Goal: Task Accomplishment & Management: Manage account settings

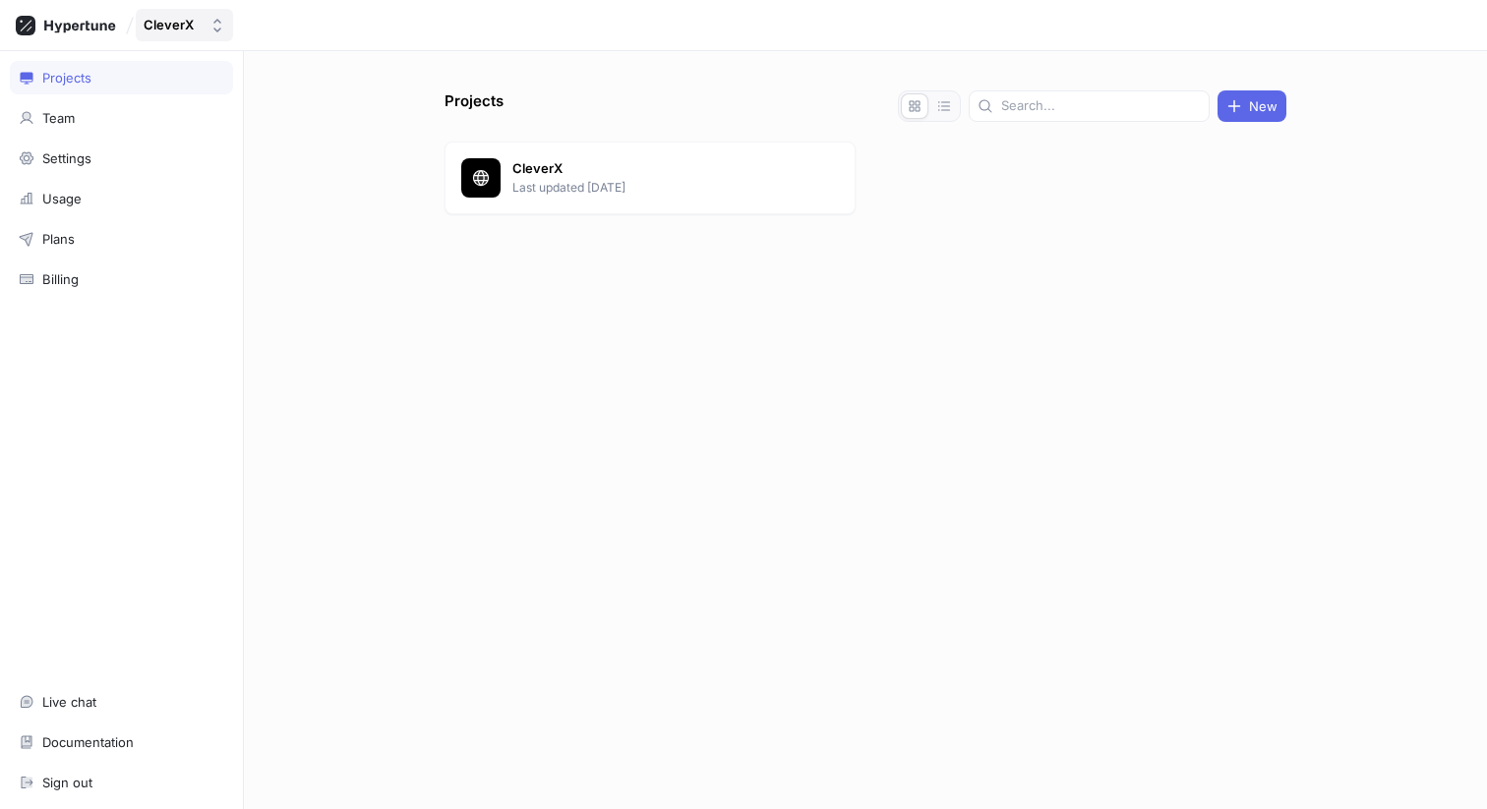
click at [204, 16] on button "CleverX" at bounding box center [184, 25] width 97 height 32
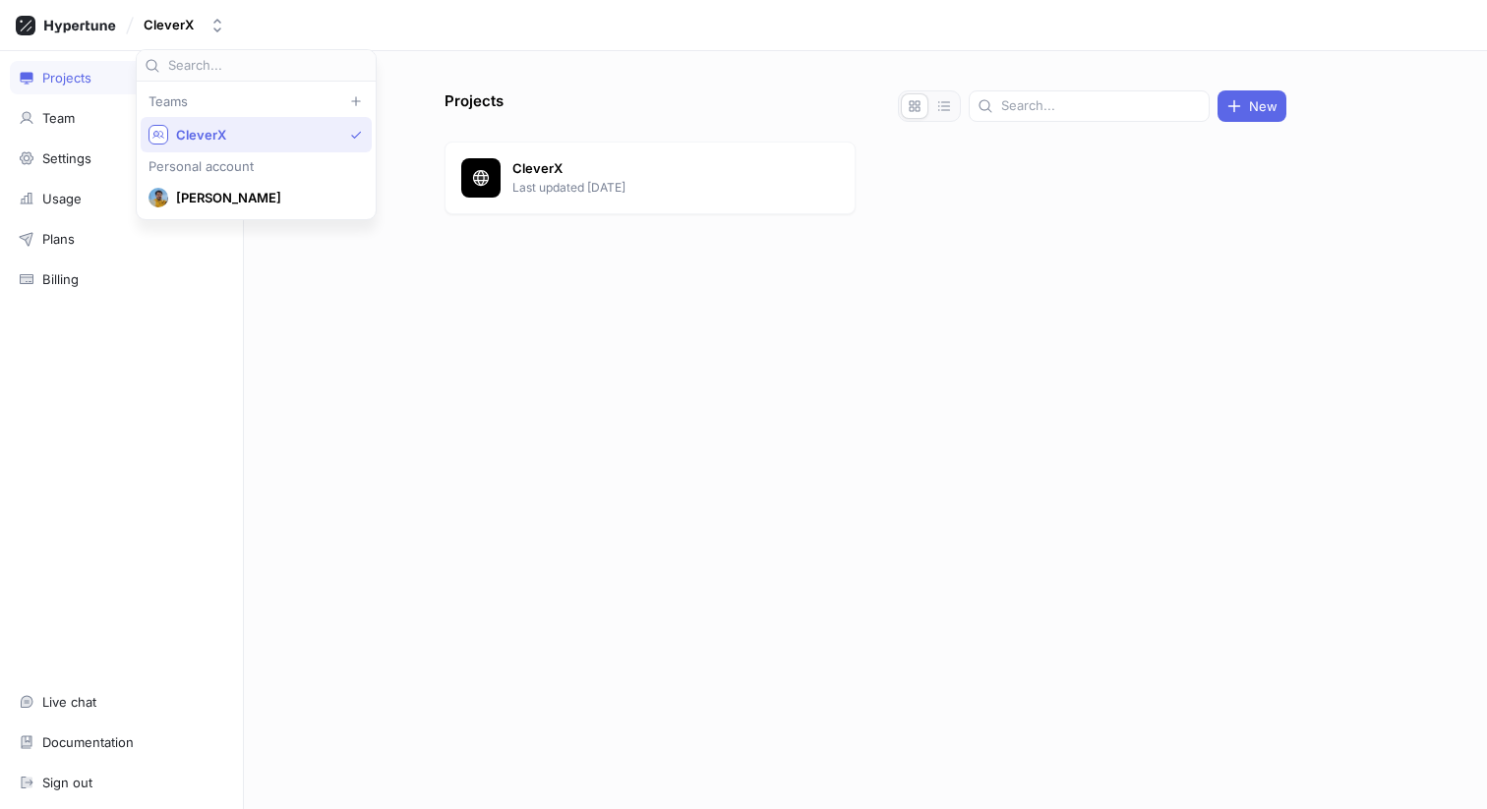
click at [406, 242] on div "Projects New CleverX Last updated [DATE]" at bounding box center [865, 430] width 1243 height 758
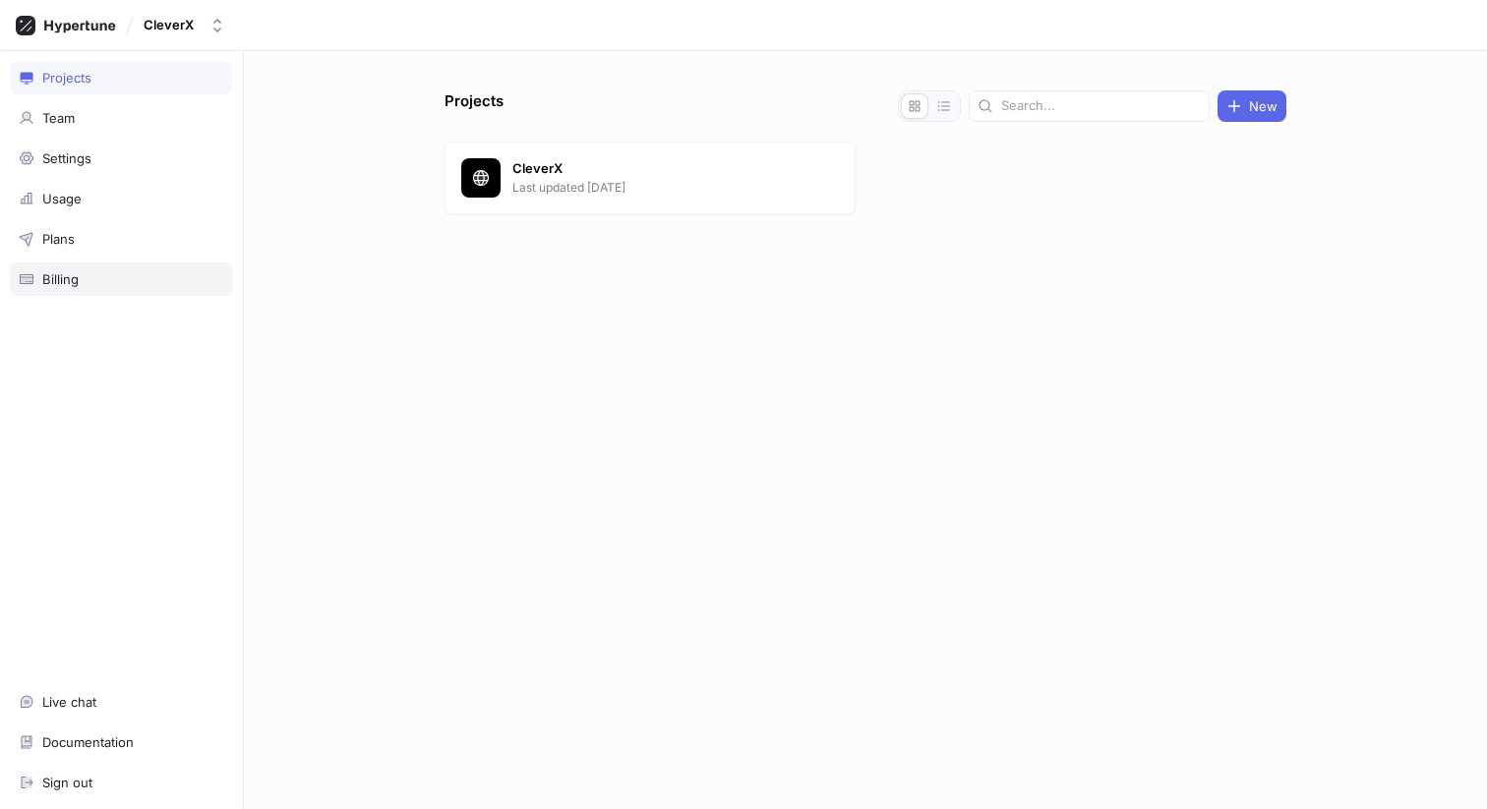
click at [76, 284] on div "Billing" at bounding box center [60, 279] width 36 height 16
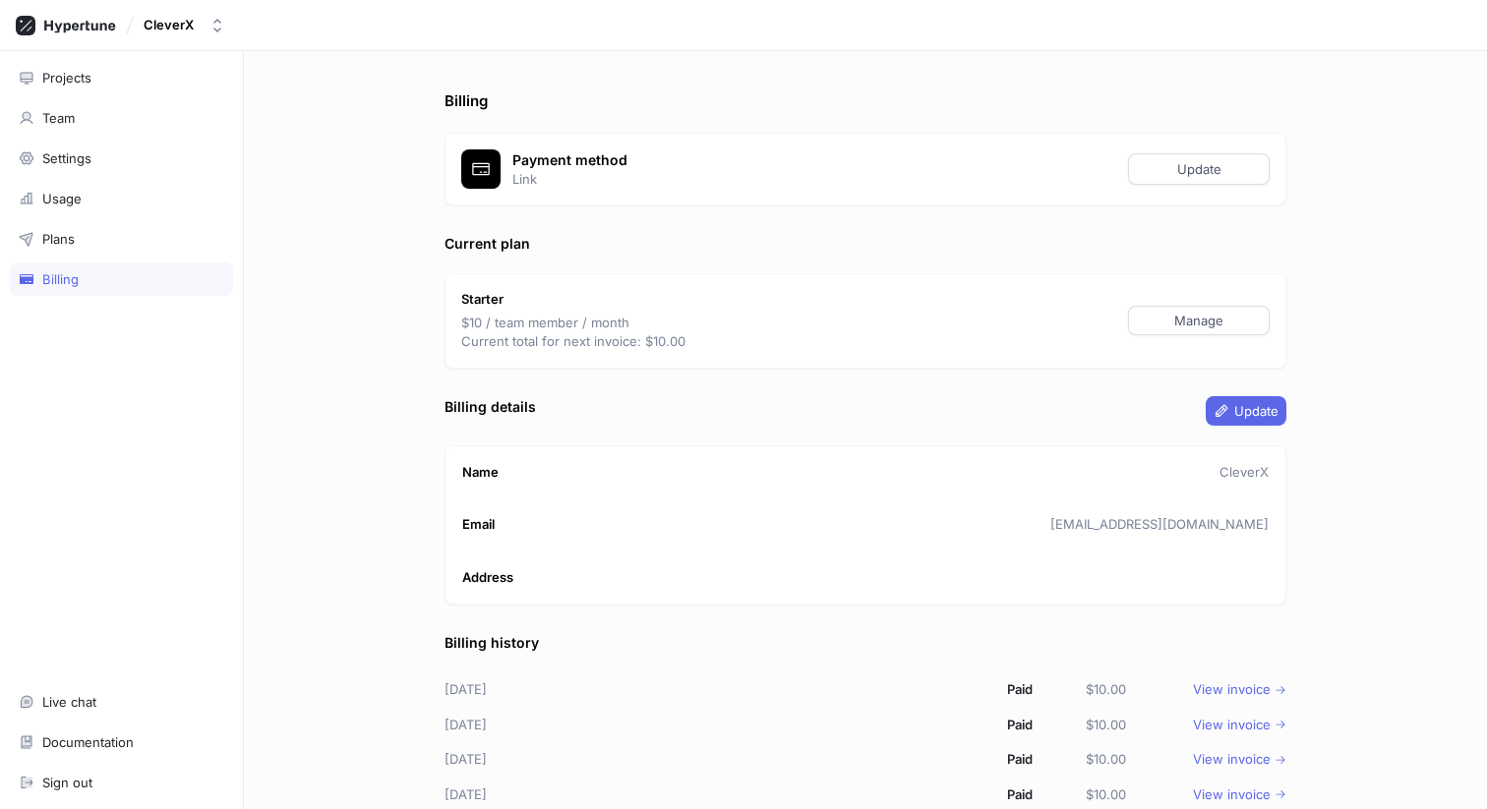
scroll to position [48, 0]
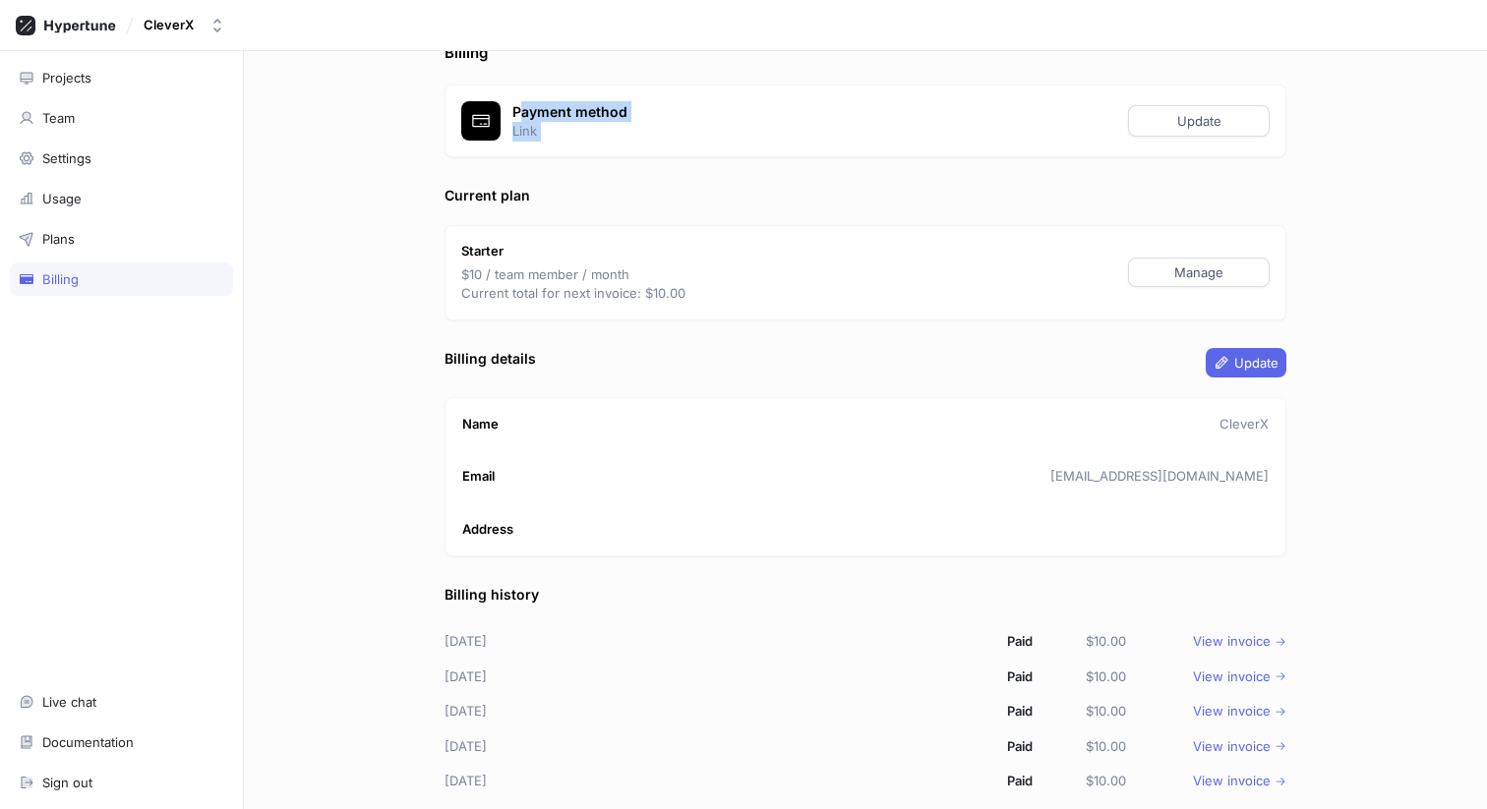
drag, startPoint x: 520, startPoint y: 112, endPoint x: 590, endPoint y: 163, distance: 86.5
click at [590, 162] on div "Billing Payment method Link Update Current plan Starter $10 / team member / mon…" at bounding box center [865, 401] width 857 height 719
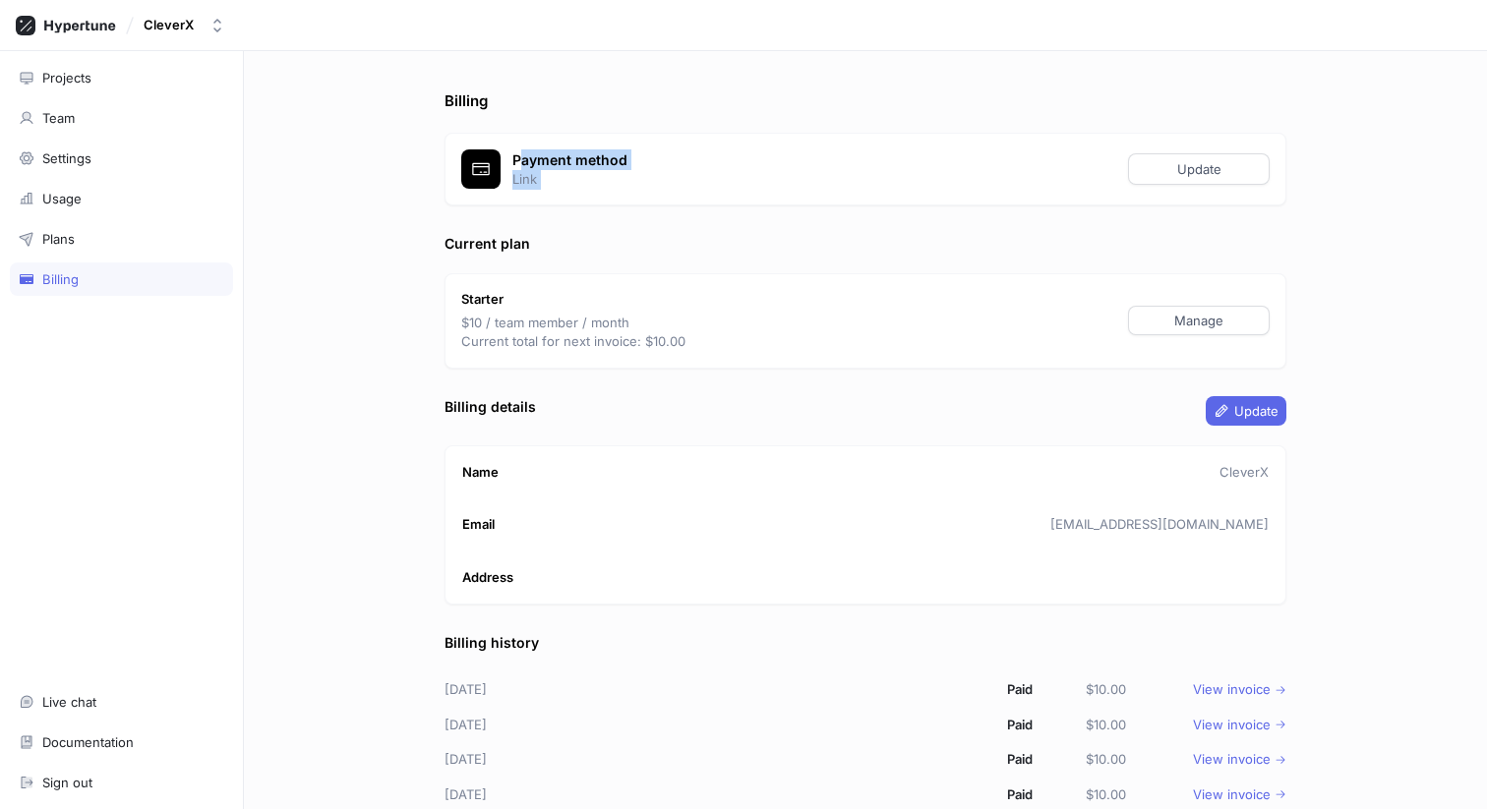
click at [510, 179] on div "Payment method Link Update" at bounding box center [865, 170] width 842 height 74
click at [512, 179] on p "Link" at bounding box center [814, 180] width 604 height 20
click at [461, 155] on div at bounding box center [480, 168] width 39 height 39
drag, startPoint x: 451, startPoint y: 141, endPoint x: 677, endPoint y: 209, distance: 235.5
click at [677, 209] on div "Billing Payment method Link Update Current plan Starter $10 / team member / mon…" at bounding box center [865, 449] width 857 height 719
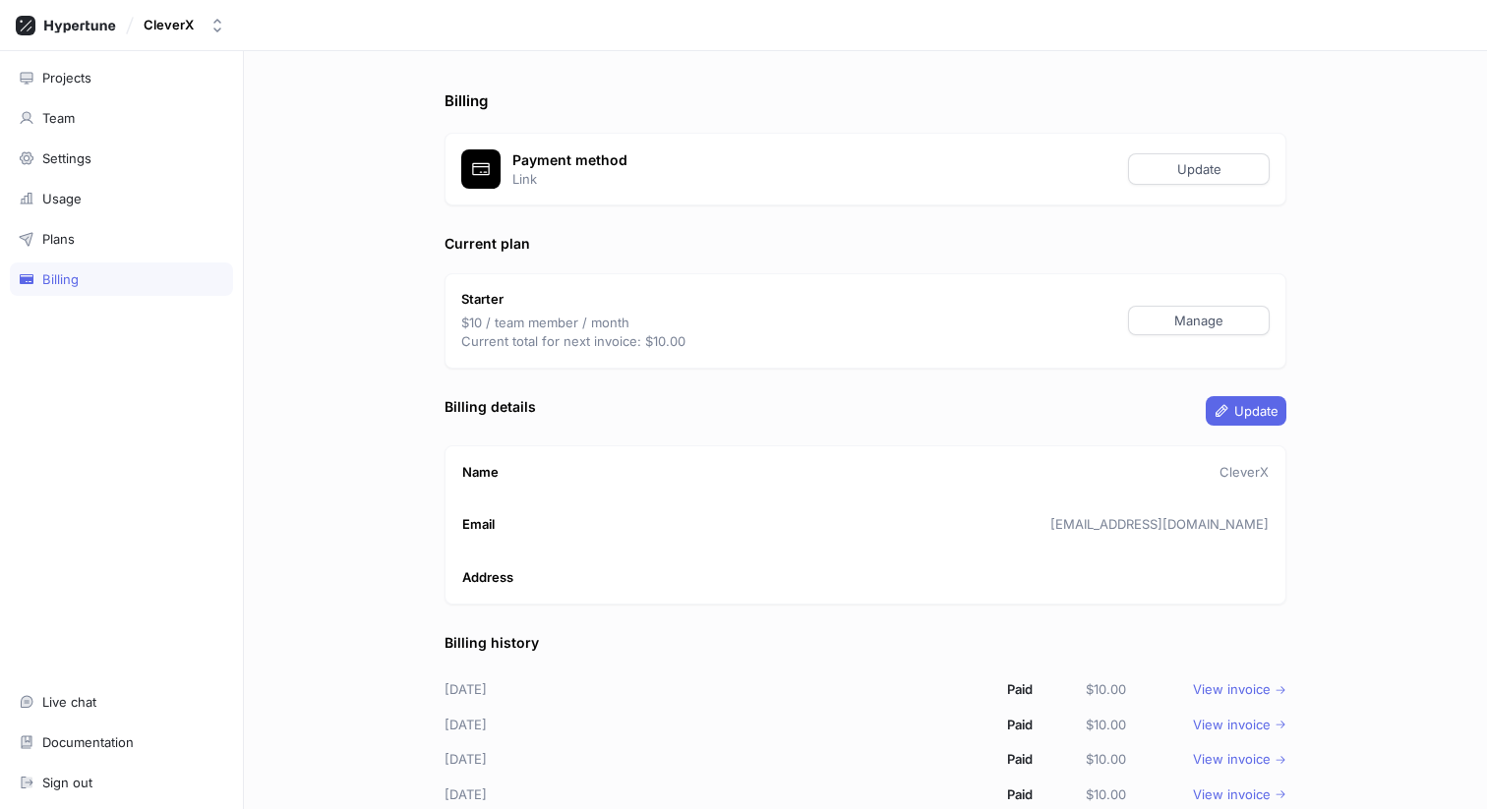
click at [536, 170] on p "Link" at bounding box center [814, 180] width 604 height 20
click at [179, 29] on div "CleverX" at bounding box center [169, 25] width 50 height 17
click at [458, 113] on div "Billing Payment method Link Update Current plan Starter $10 / team member / mon…" at bounding box center [865, 449] width 857 height 719
drag, startPoint x: 511, startPoint y: 149, endPoint x: 601, endPoint y: 187, distance: 97.0
click at [601, 186] on div "Payment method Link Update" at bounding box center [865, 170] width 842 height 74
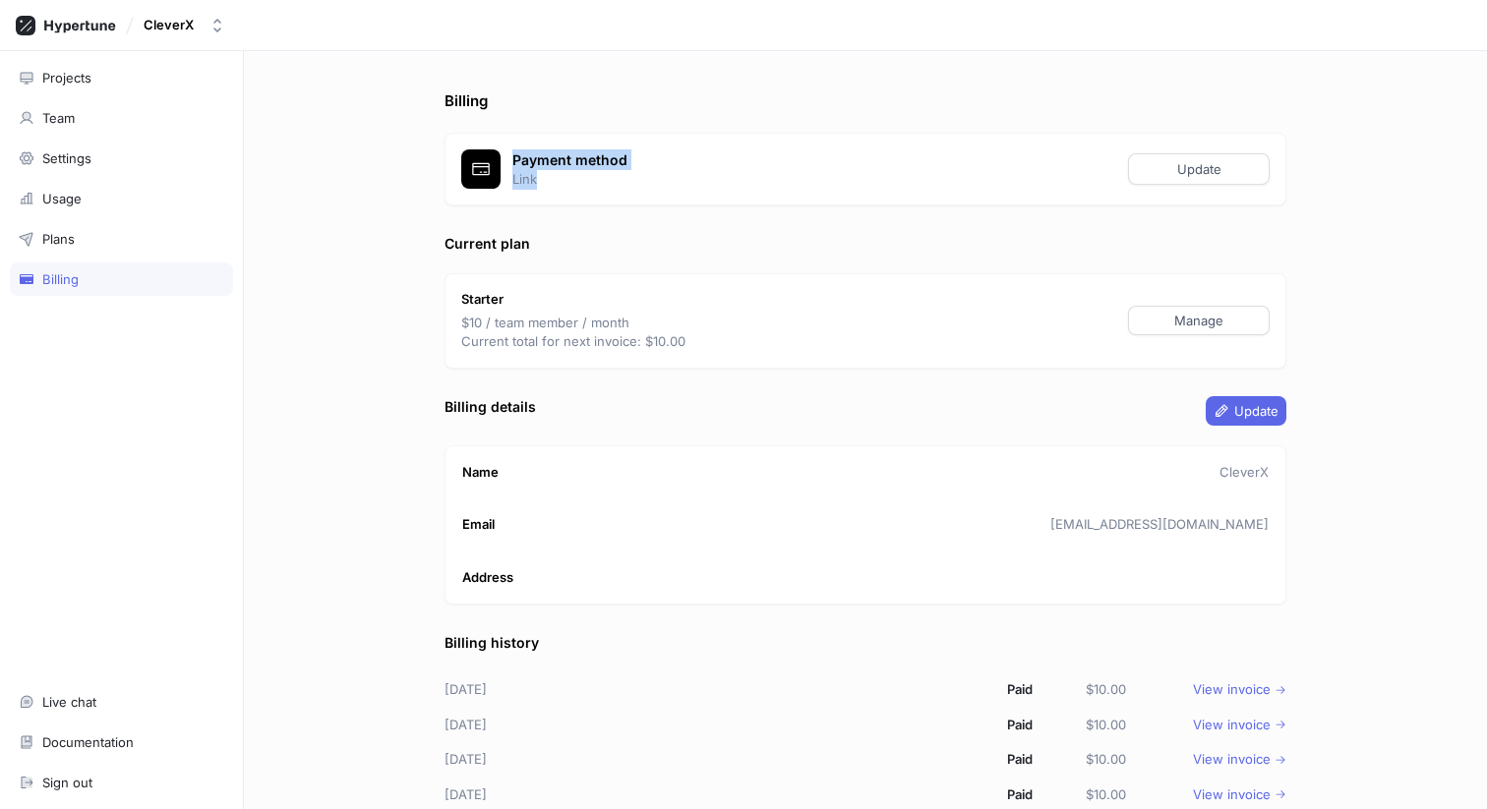
click at [601, 187] on p "Link" at bounding box center [814, 180] width 604 height 20
click at [170, 19] on div "CleverX" at bounding box center [169, 25] width 50 height 17
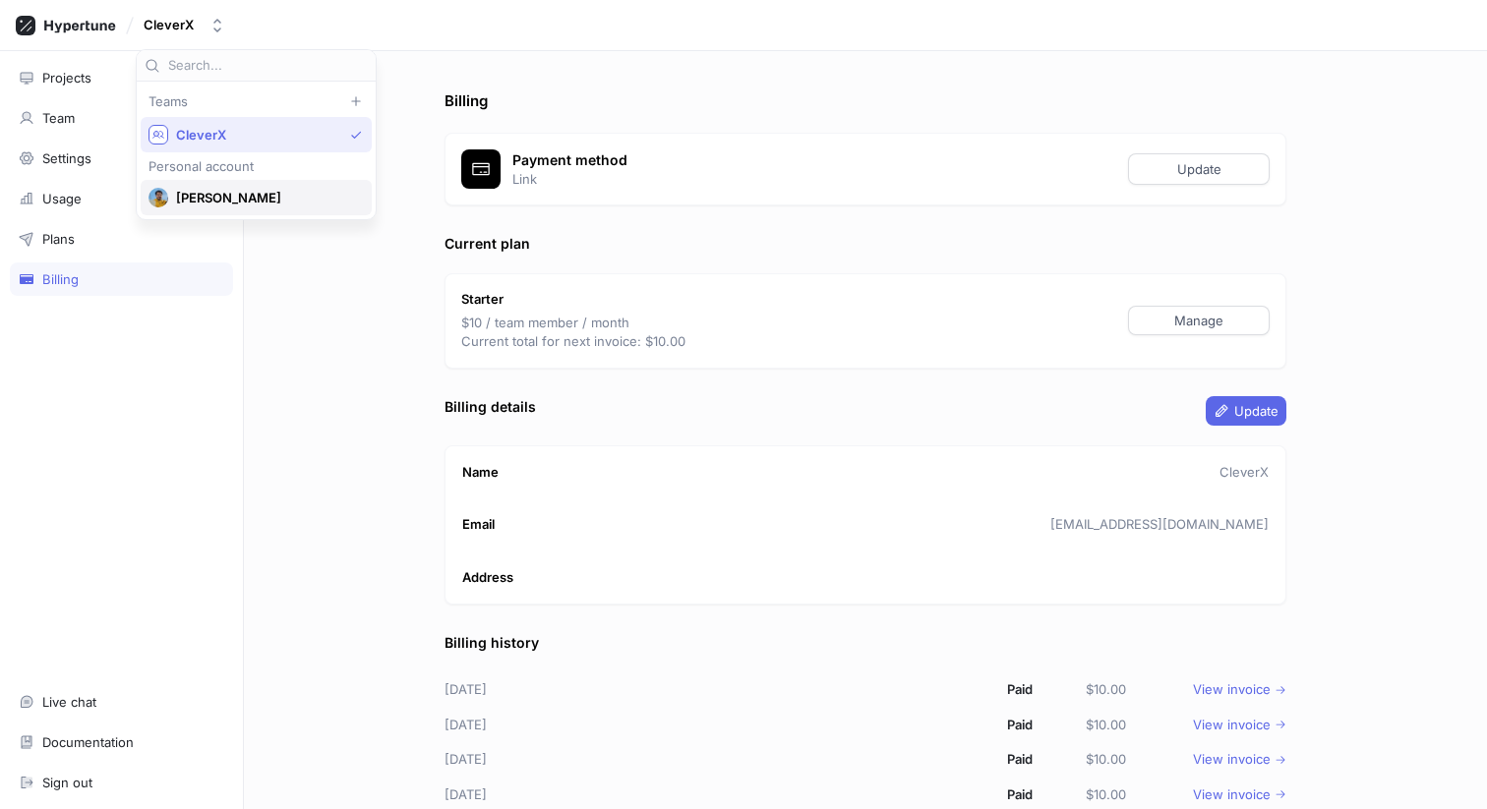
click at [219, 201] on span "[PERSON_NAME]" at bounding box center [265, 198] width 178 height 17
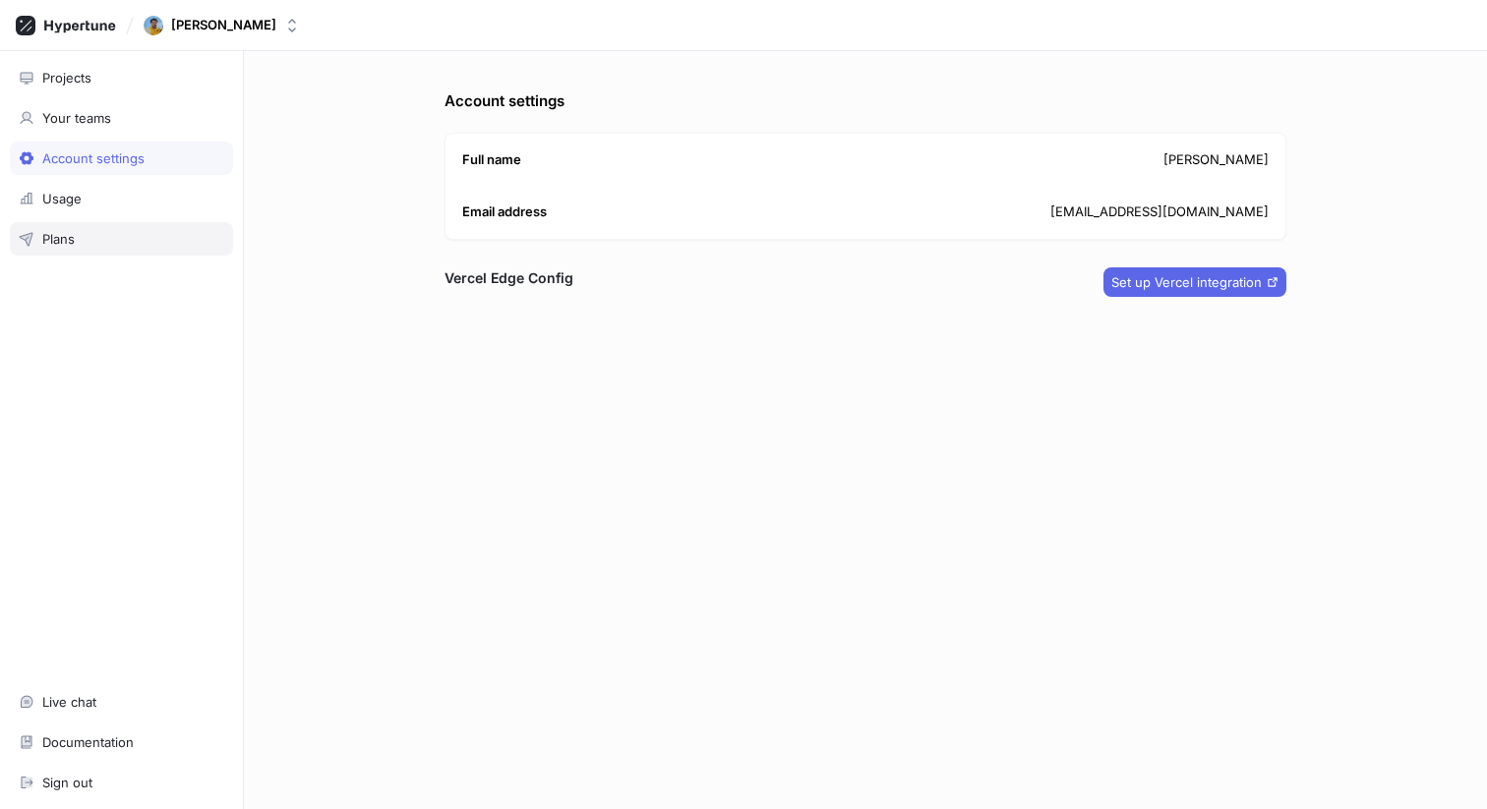
click at [87, 241] on div "Plans" at bounding box center [122, 239] width 206 height 16
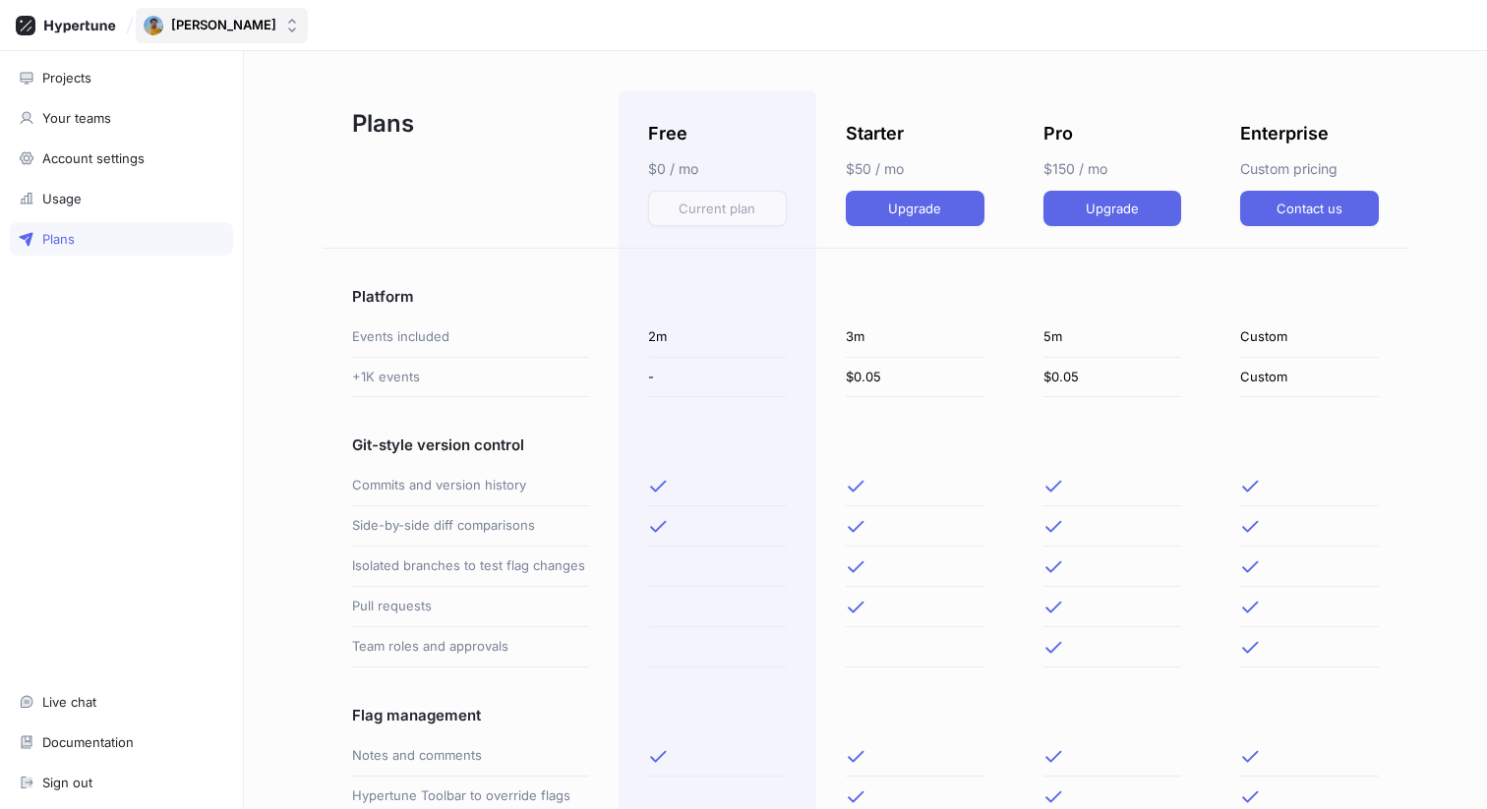
click at [204, 12] on button "[PERSON_NAME]" at bounding box center [222, 25] width 172 height 35
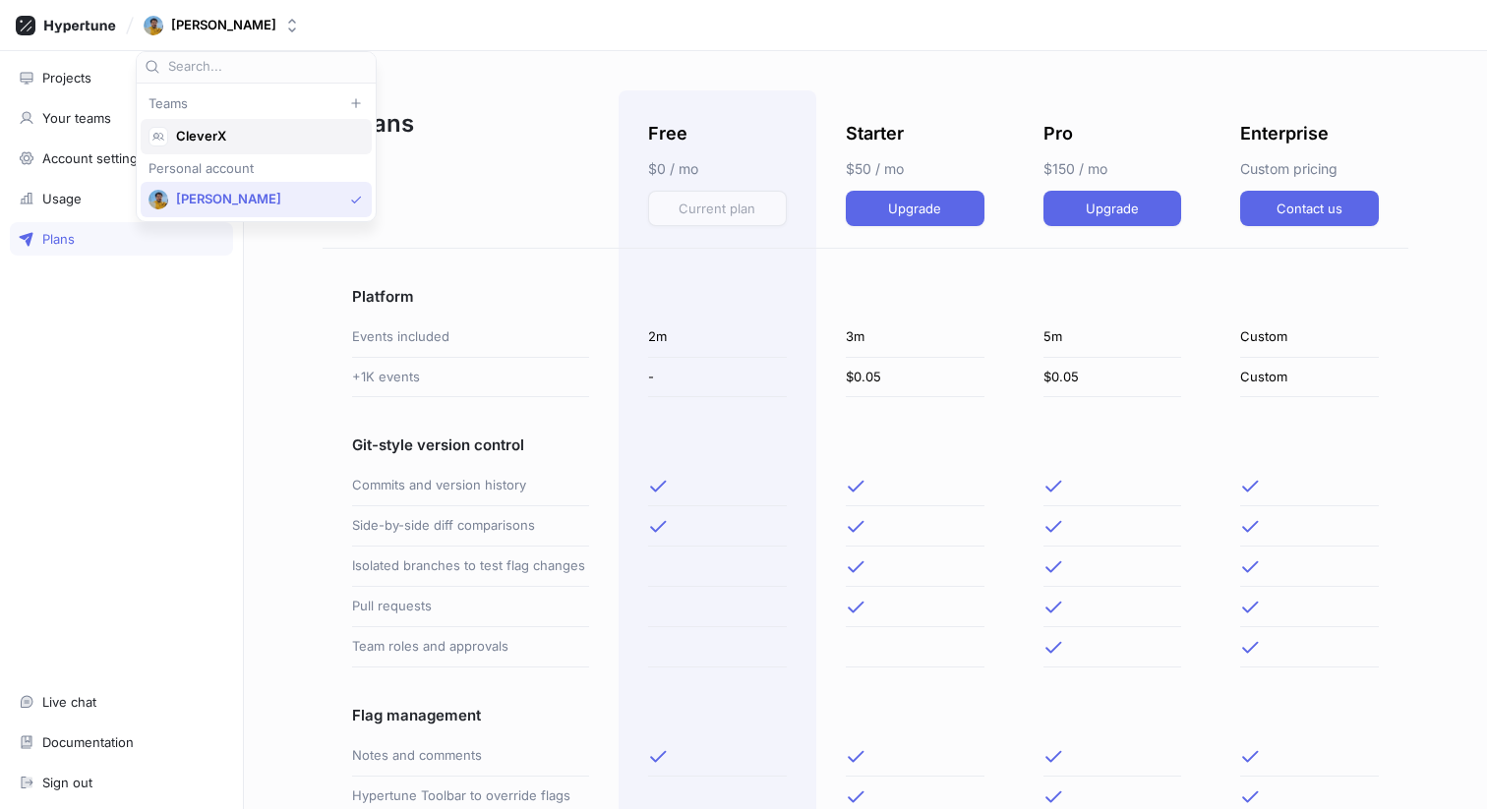
click at [224, 132] on span "CleverX" at bounding box center [265, 136] width 178 height 17
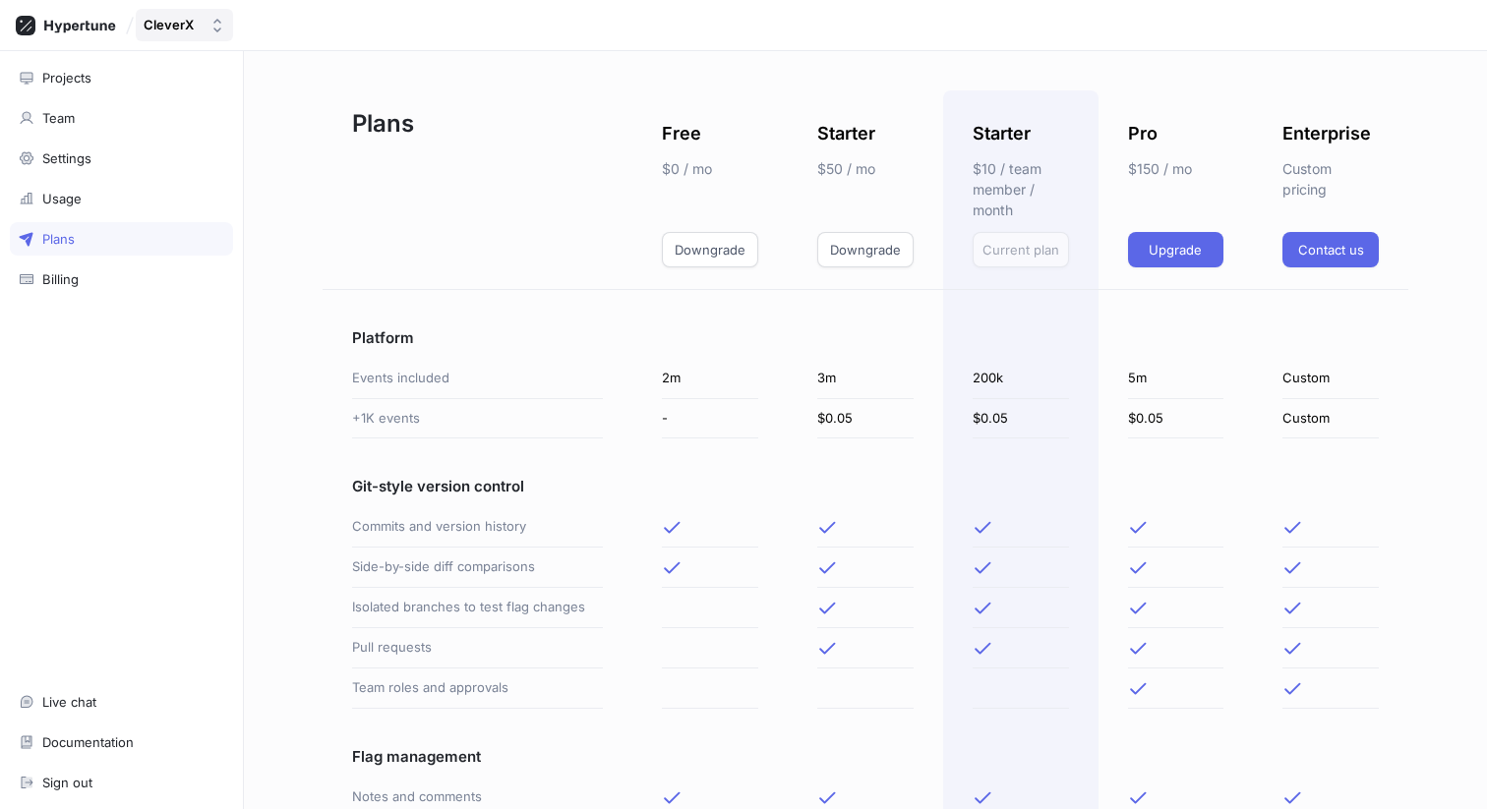
click at [209, 26] on icon "button" at bounding box center [217, 26] width 16 height 16
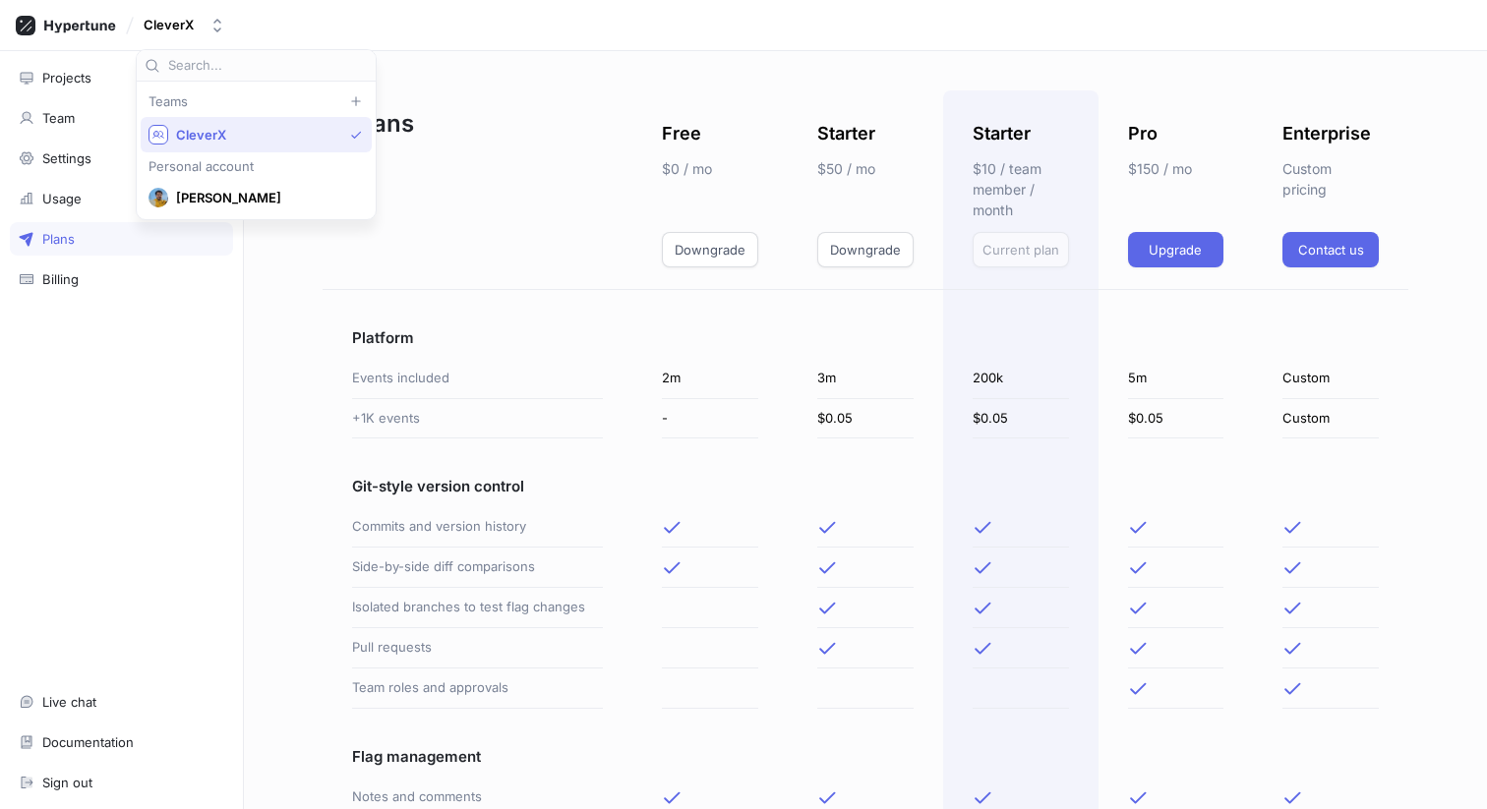
click at [416, 55] on div "Plans Free $0 / mo Downgrade Starter $50 / mo Downgrade Starter $10 / team memb…" at bounding box center [865, 430] width 1243 height 758
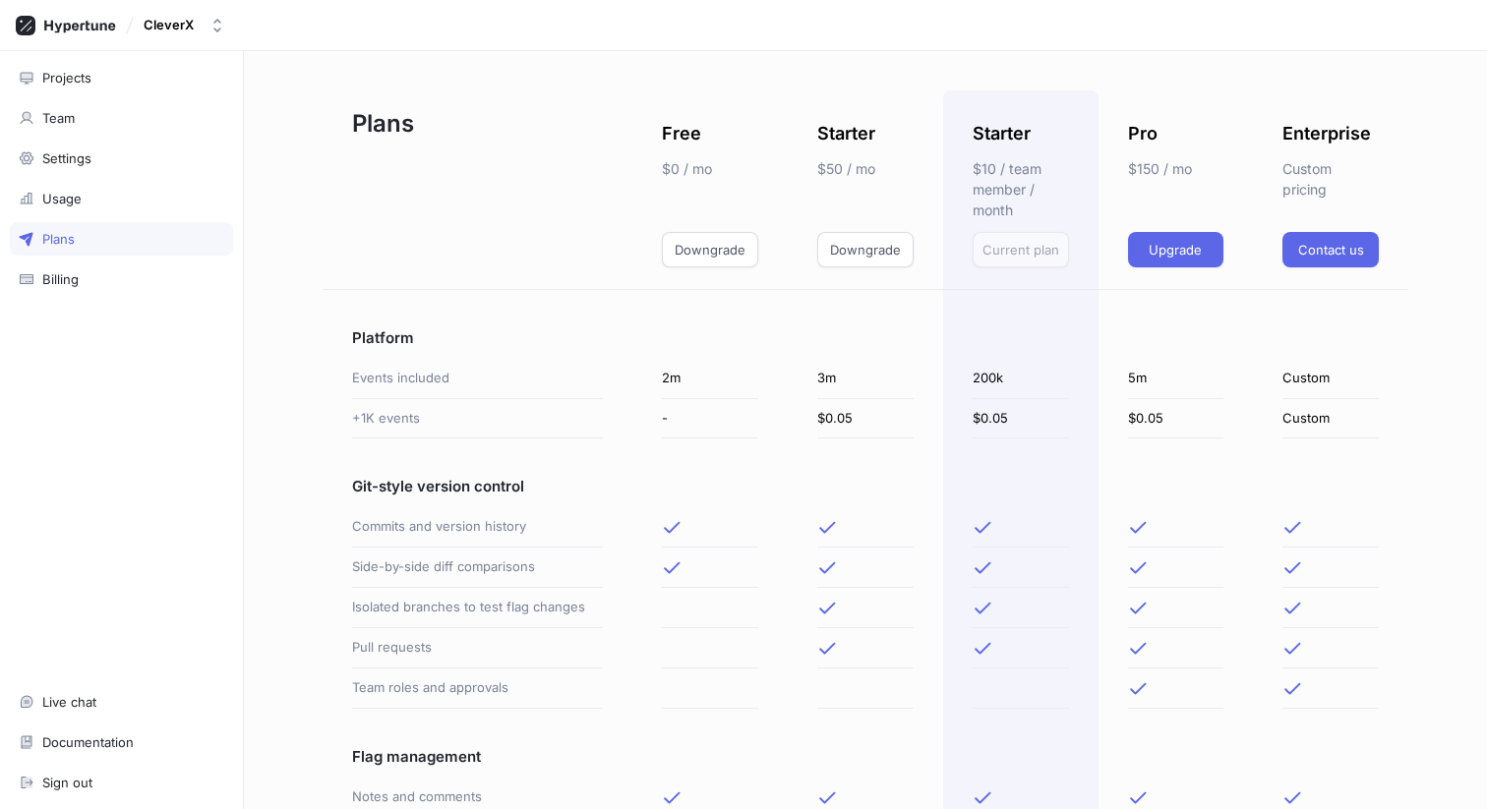
click at [545, 26] on div "CleverX" at bounding box center [743, 25] width 1487 height 51
click at [582, 19] on div "CleverX" at bounding box center [743, 25] width 1487 height 51
click at [1171, 32] on div "CleverX" at bounding box center [743, 25] width 1487 height 51
click at [1282, 6] on div "CleverX" at bounding box center [743, 25] width 1487 height 51
click at [775, 179] on div "Free $0 / mo Downgrade" at bounding box center [709, 190] width 155 height 200
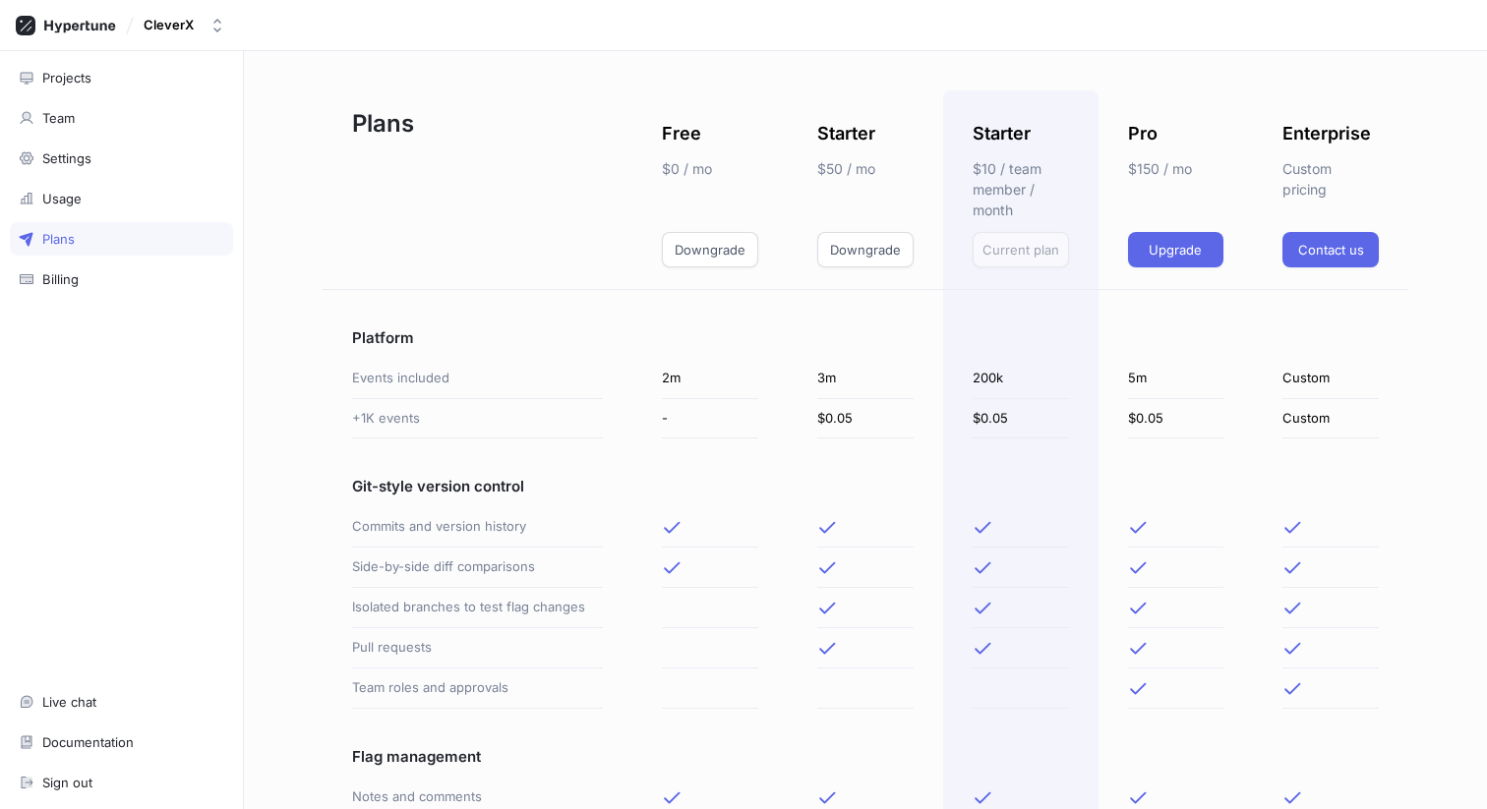
click at [780, 149] on div "Free $0 / mo Downgrade" at bounding box center [709, 190] width 155 height 200
drag, startPoint x: 661, startPoint y: 104, endPoint x: 920, endPoint y: 145, distance: 262.7
click at [920, 145] on div "Starter $50 / mo Downgrade" at bounding box center [865, 190] width 155 height 200
drag, startPoint x: 633, startPoint y: 122, endPoint x: 949, endPoint y: 192, distance: 323.3
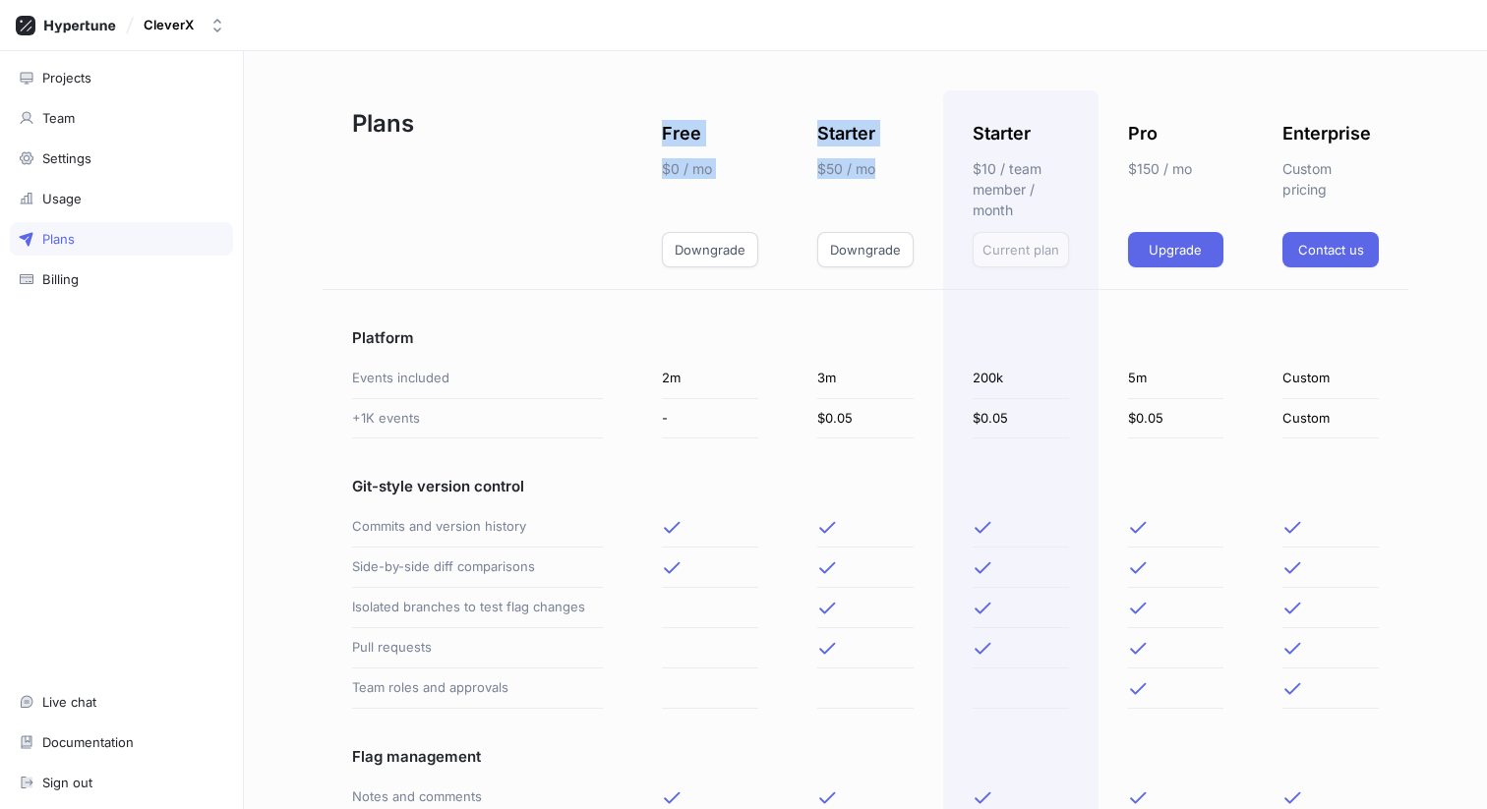
click at [949, 192] on div "Starter $10 / team member / month Current plan" at bounding box center [1020, 190] width 155 height 200
click at [616, 116] on div "Plans" at bounding box center [478, 190] width 310 height 200
drag, startPoint x: 616, startPoint y: 116, endPoint x: 1050, endPoint y: 214, distance: 445.6
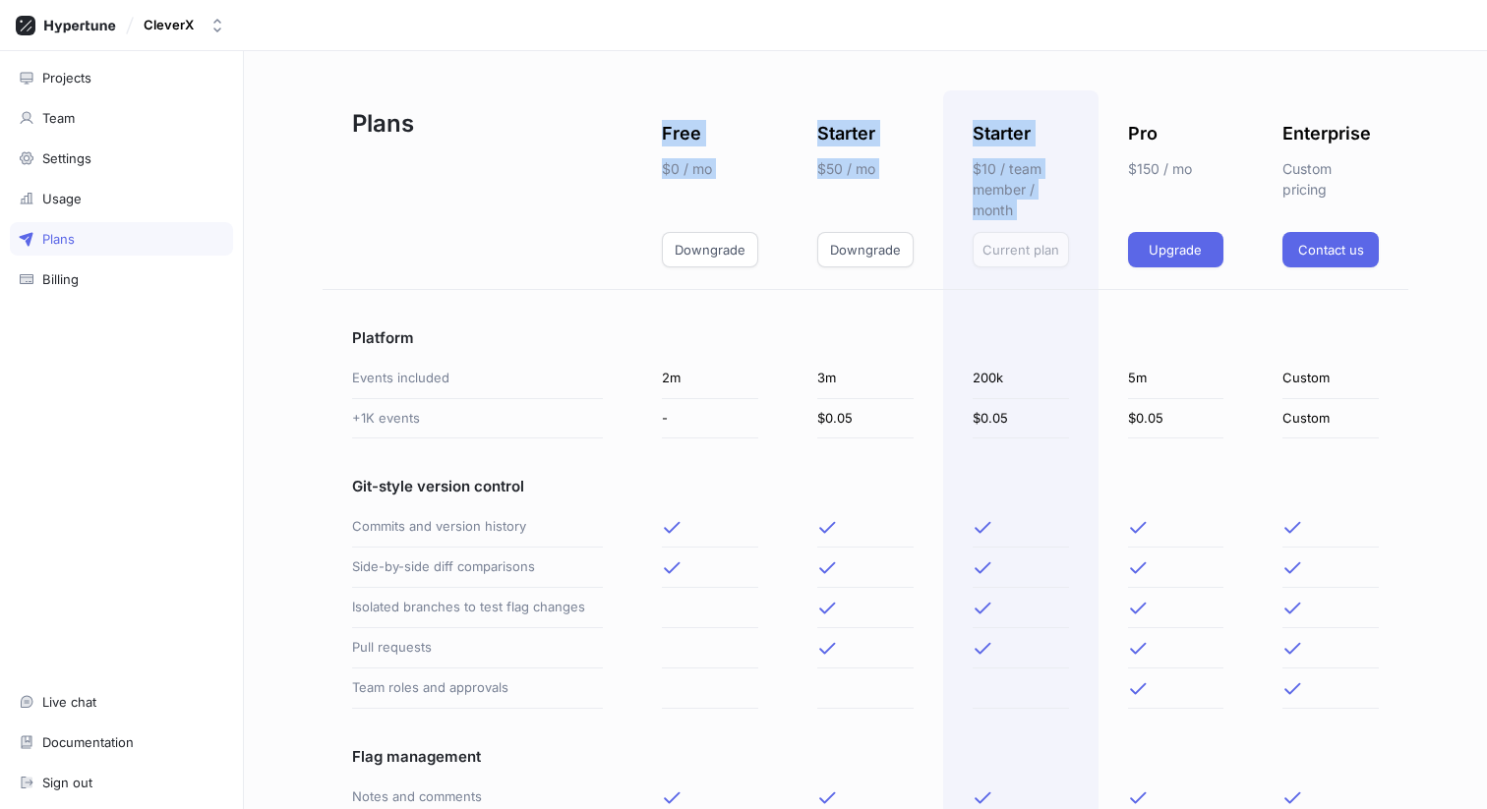
click at [593, 180] on div "Plans" at bounding box center [478, 190] width 310 height 200
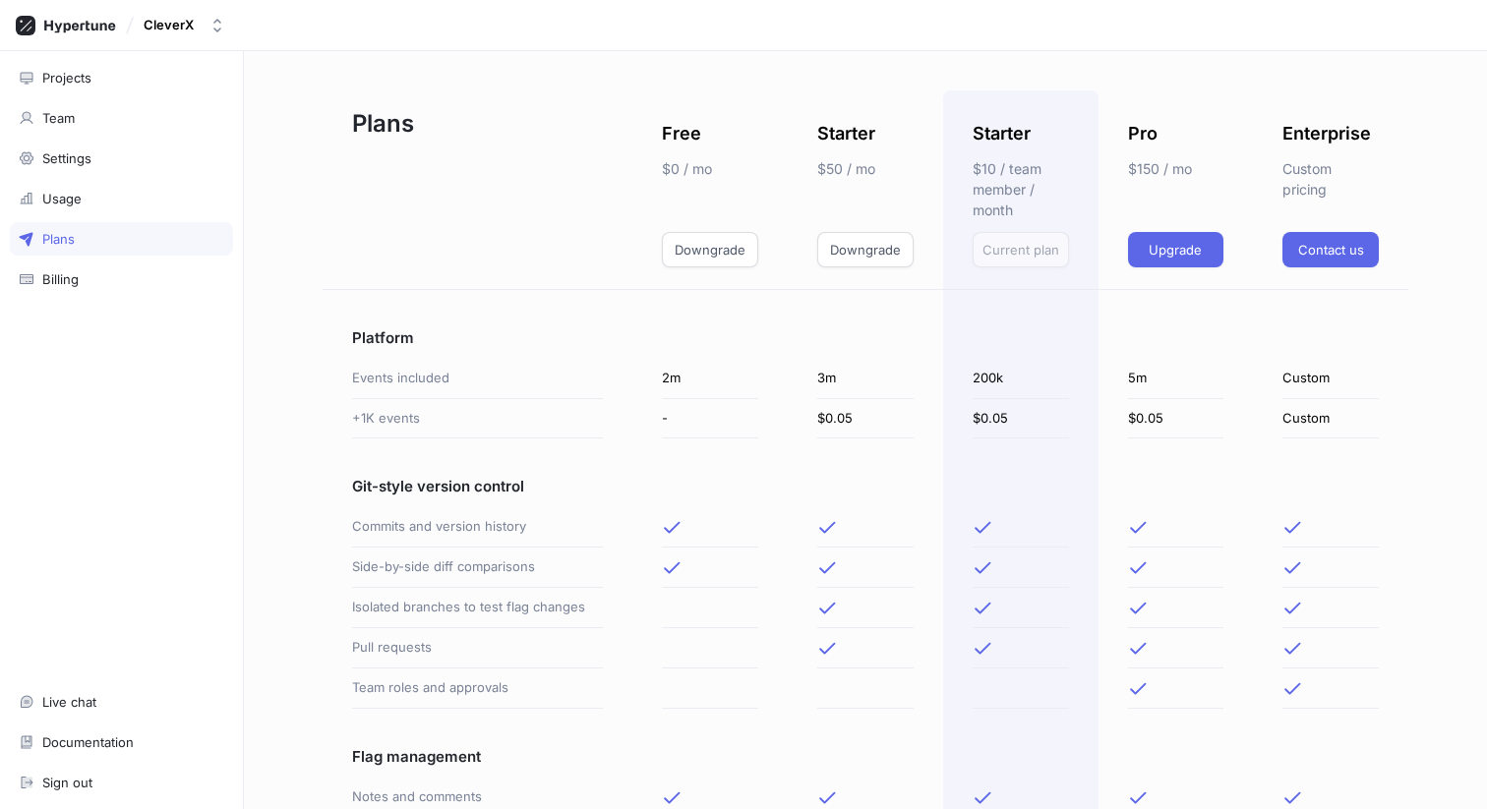
click at [855, 68] on div "Plans Free $0 / mo Downgrade Starter $50 / mo Downgrade Starter $10 / team memb…" at bounding box center [865, 430] width 1243 height 758
click at [604, 207] on div "Plans" at bounding box center [478, 190] width 310 height 200
click at [109, 263] on div "Billing" at bounding box center [121, 279] width 223 height 33
